Goal: Task Accomplishment & Management: Manage account settings

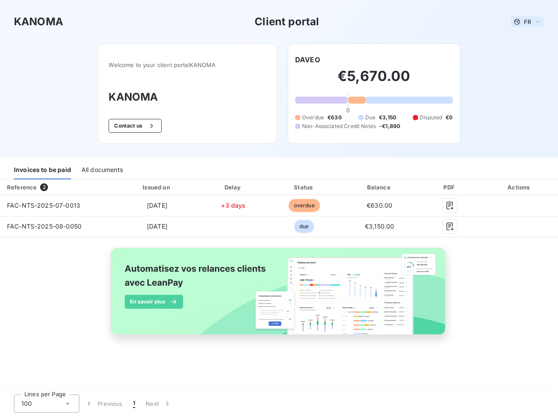
click at [527, 22] on span "FR" at bounding box center [527, 21] width 7 height 7
click at [134, 126] on button "Contact us" at bounding box center [134, 126] width 53 height 14
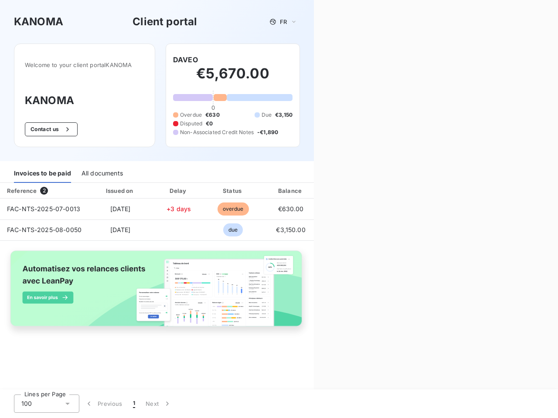
click at [307, 60] on div "Welcome to your client portal KANOMA KANOMA Contact us [PERSON_NAME] €5,670.00 …" at bounding box center [157, 103] width 314 height 118
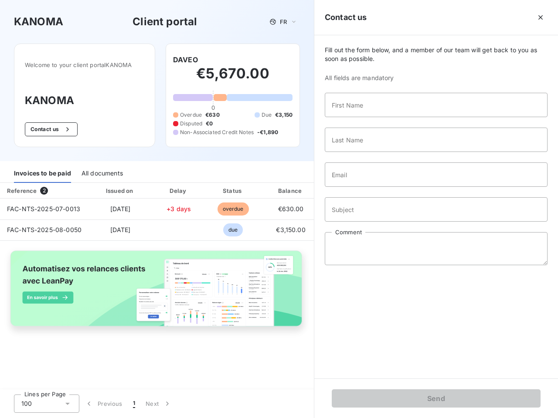
click at [42, 170] on div "Invoices to be paid" at bounding box center [42, 174] width 57 height 18
click at [102, 170] on div "All documents" at bounding box center [101, 174] width 41 height 18
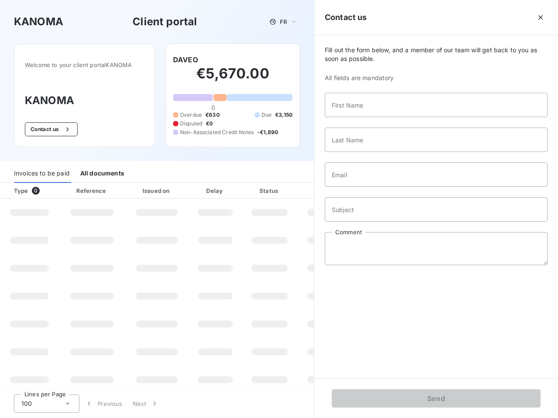
click at [58, 187] on th "Type 0" at bounding box center [29, 191] width 59 height 16
click at [156, 187] on div "Issued on" at bounding box center [157, 190] width 60 height 9
click at [233, 187] on div at bounding box center [235, 190] width 9 height 9
click at [304, 187] on div "Amount" at bounding box center [327, 190] width 56 height 9
click at [379, 187] on div "Fill out the form below, and a member of our team will get back to you as soon …" at bounding box center [436, 206] width 244 height 343
